Goal: Find specific page/section: Find specific page/section

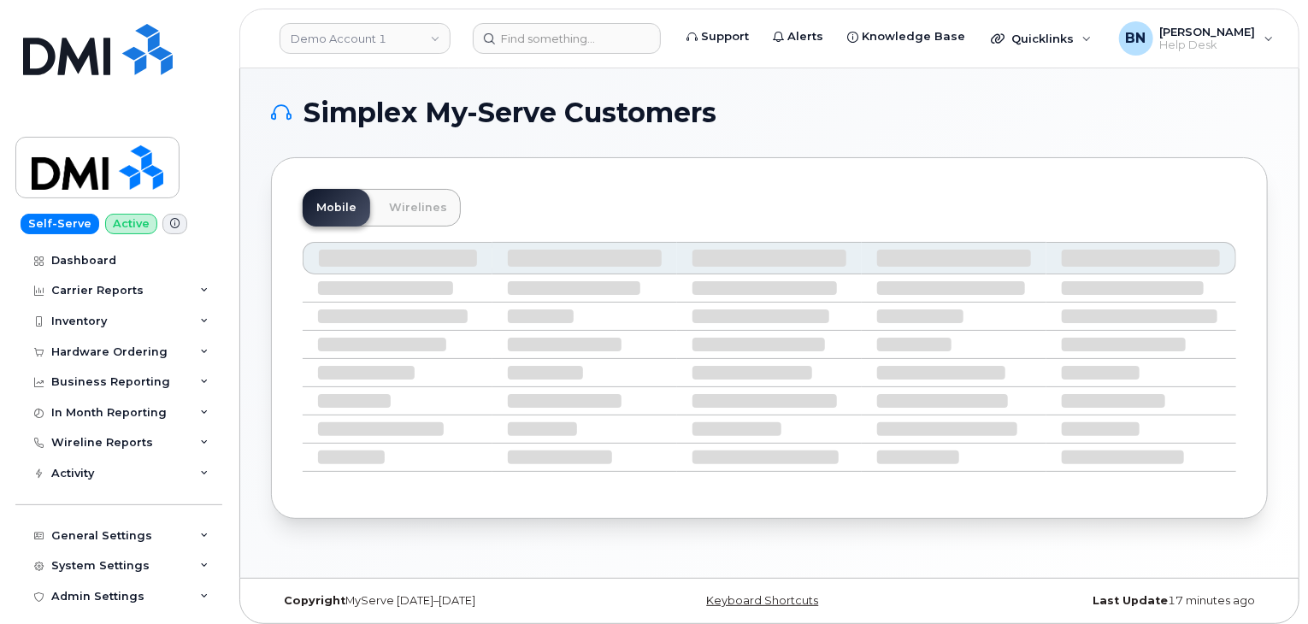
scroll to position [8, 0]
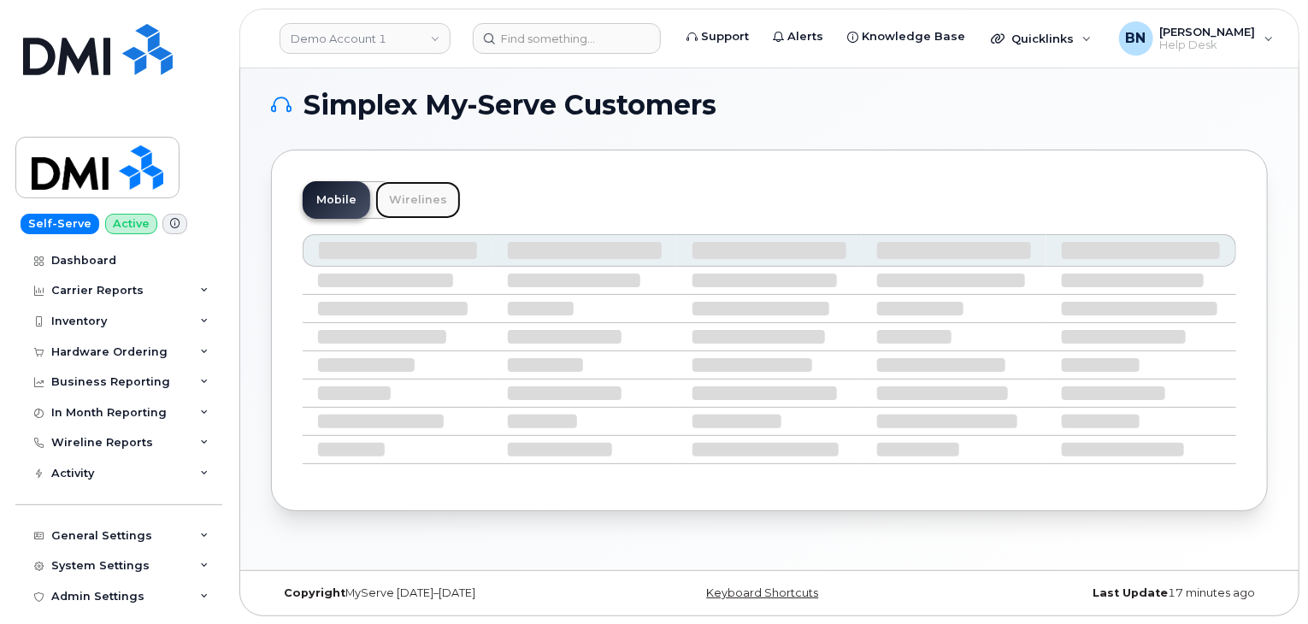
click at [414, 204] on link "Wirelines" at bounding box center [418, 200] width 86 height 38
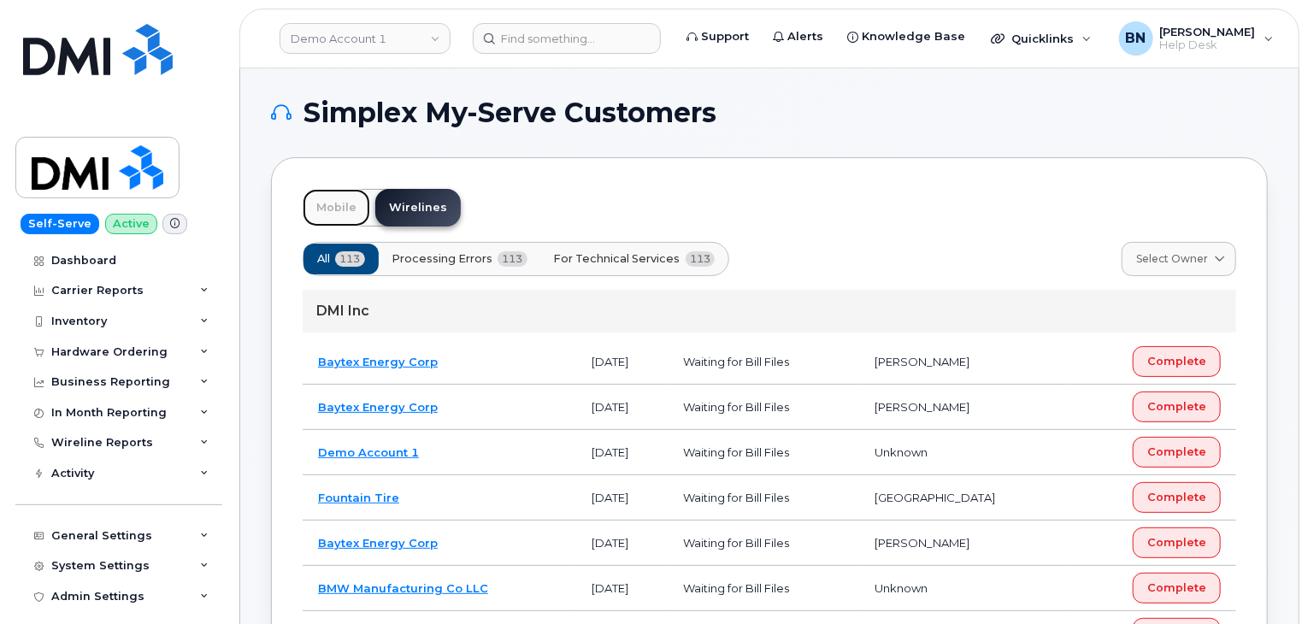
click at [347, 217] on link "Mobile" at bounding box center [337, 208] width 68 height 38
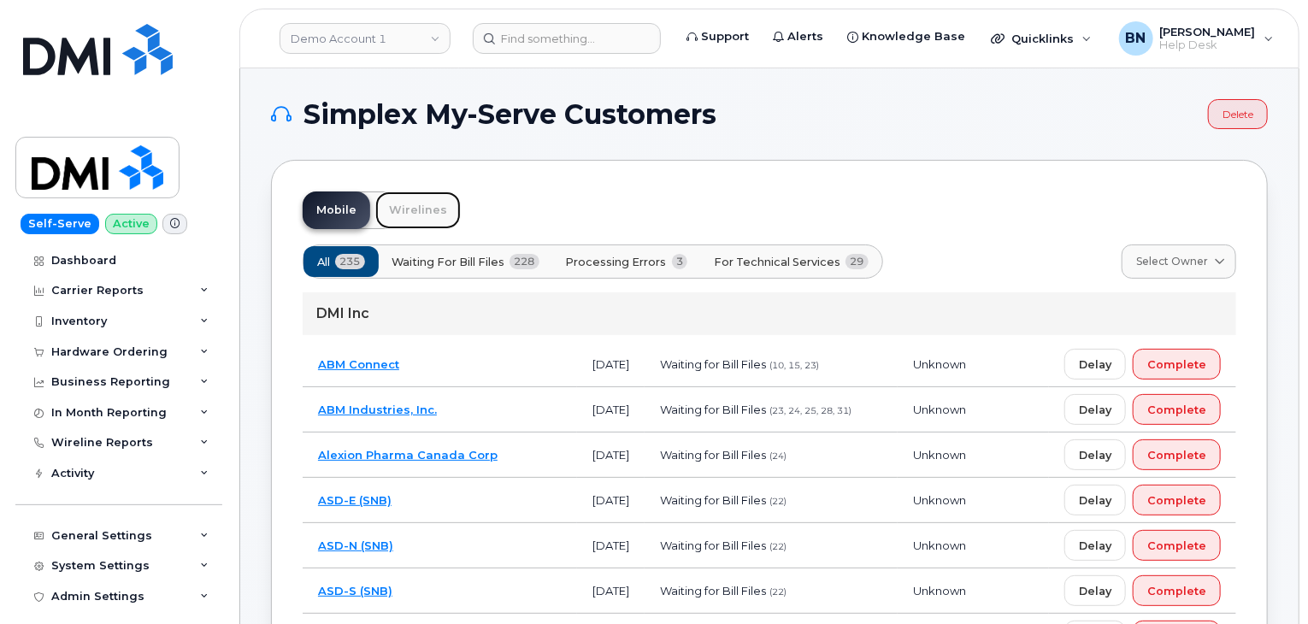
click at [405, 218] on link "Wirelines" at bounding box center [418, 211] width 86 height 38
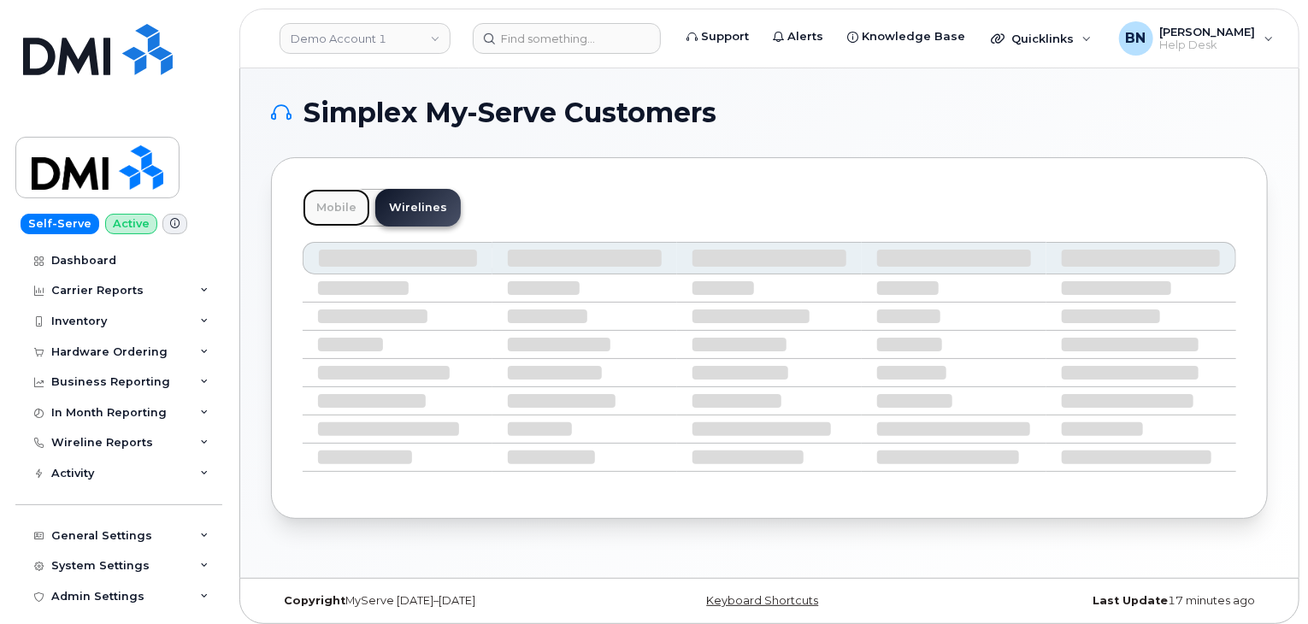
click at [356, 216] on link "Mobile" at bounding box center [337, 208] width 68 height 38
